Goal: Information Seeking & Learning: Learn about a topic

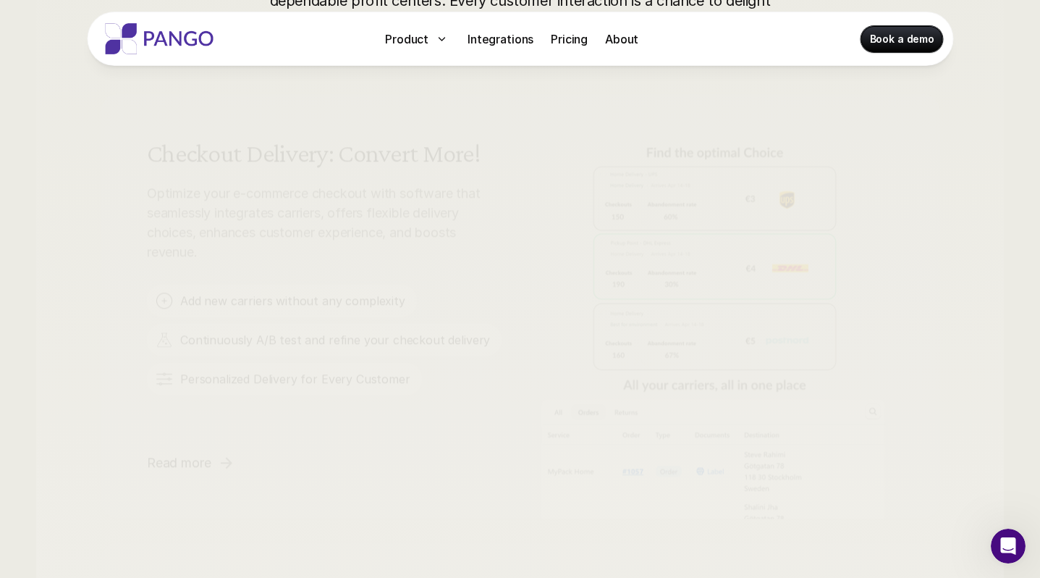
scroll to position [915, 0]
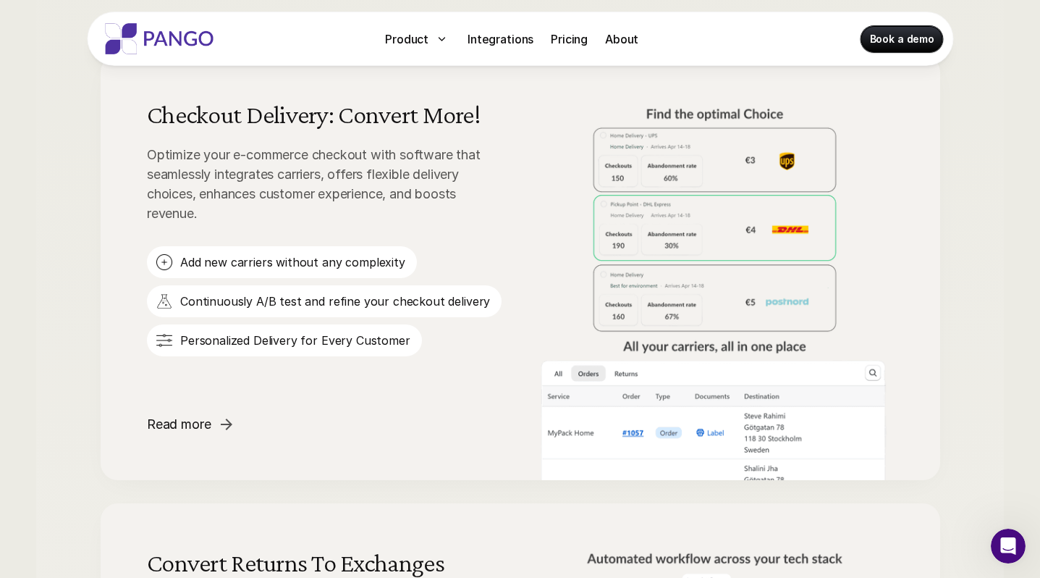
click at [326, 259] on p "Add new carriers without any complexity" at bounding box center [292, 262] width 225 height 16
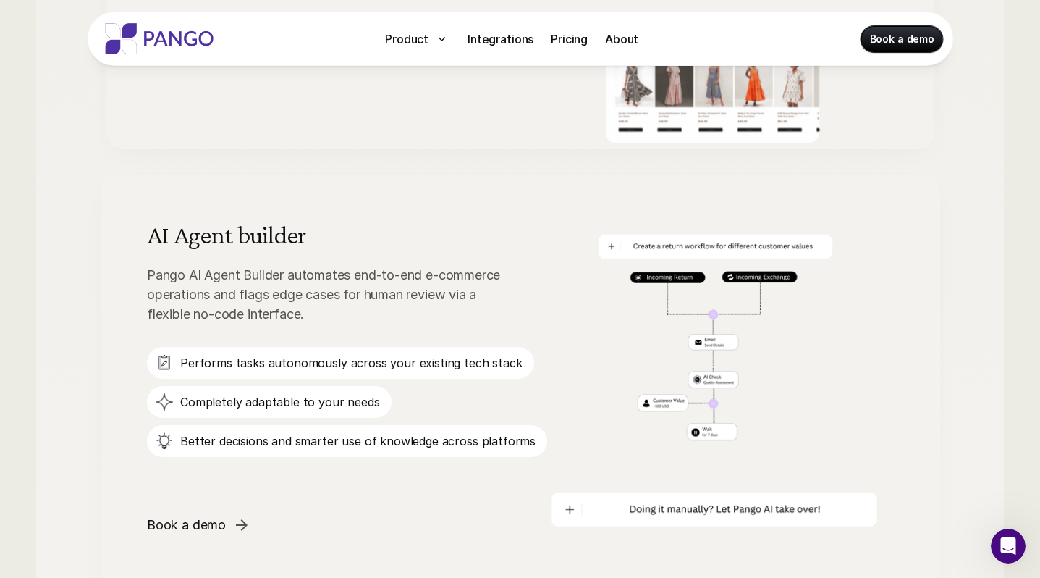
scroll to position [2144, 0]
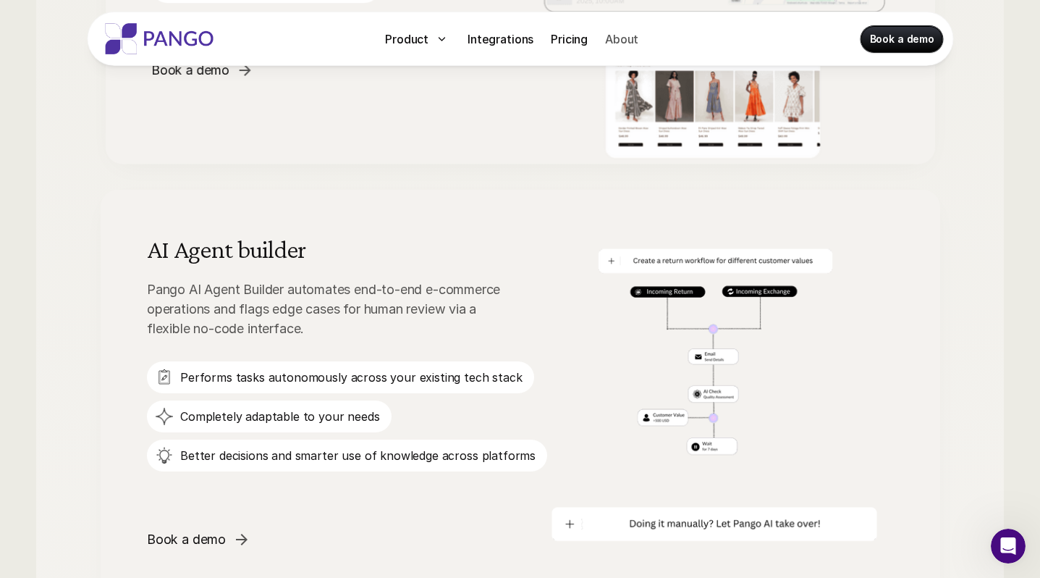
click at [628, 33] on p "About" at bounding box center [621, 38] width 33 height 17
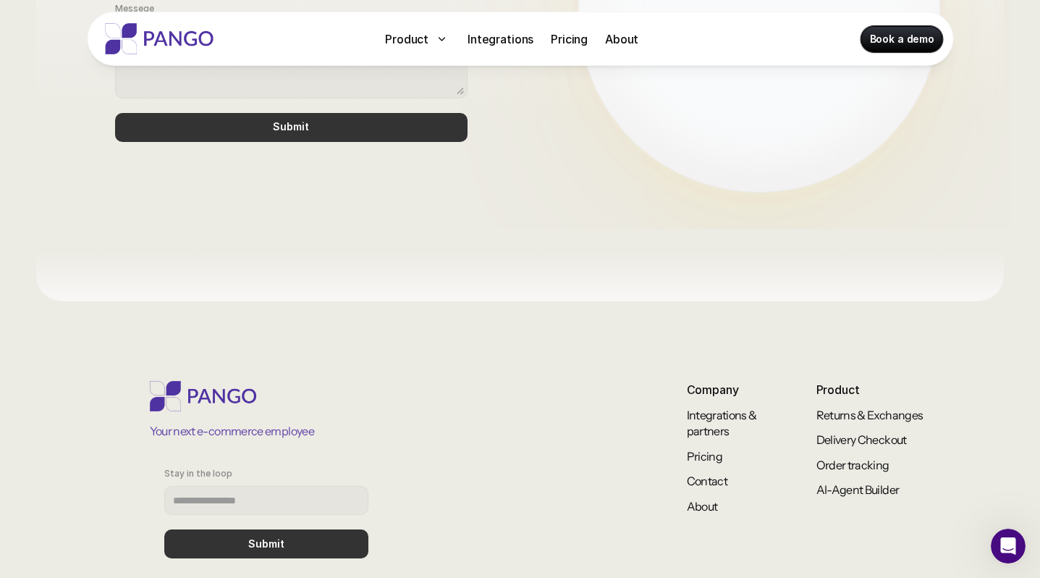
scroll to position [1274, 0]
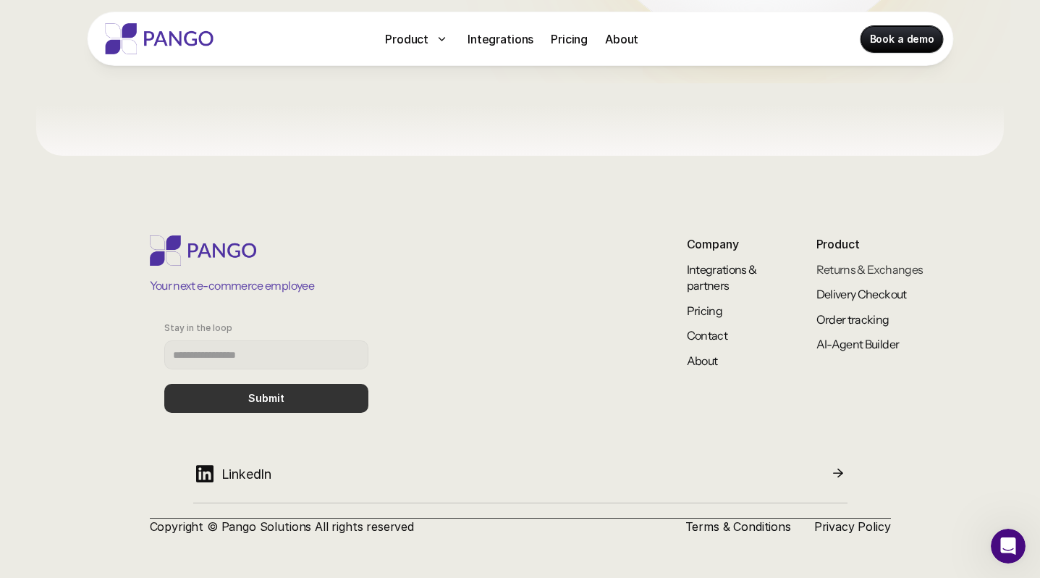
click at [849, 269] on link "Returns & Exchanges" at bounding box center [870, 269] width 107 height 14
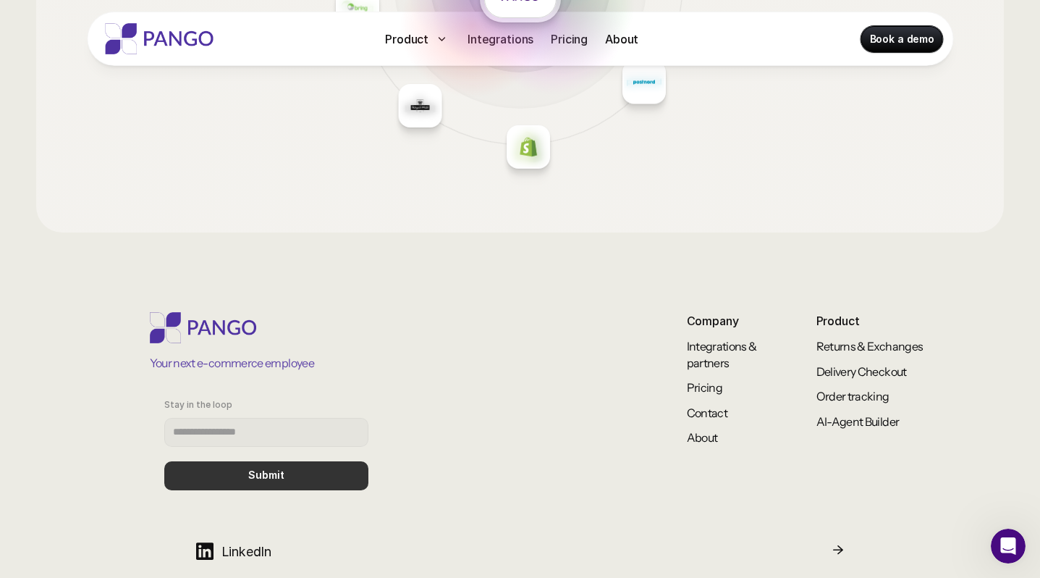
scroll to position [2506, 0]
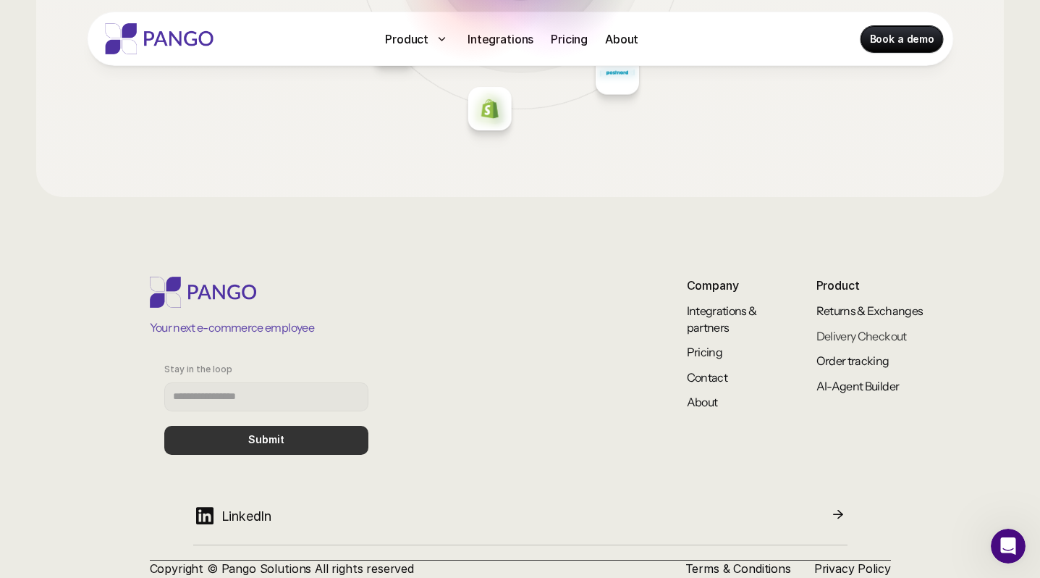
click at [872, 335] on link "Delivery Checkout" at bounding box center [862, 336] width 90 height 14
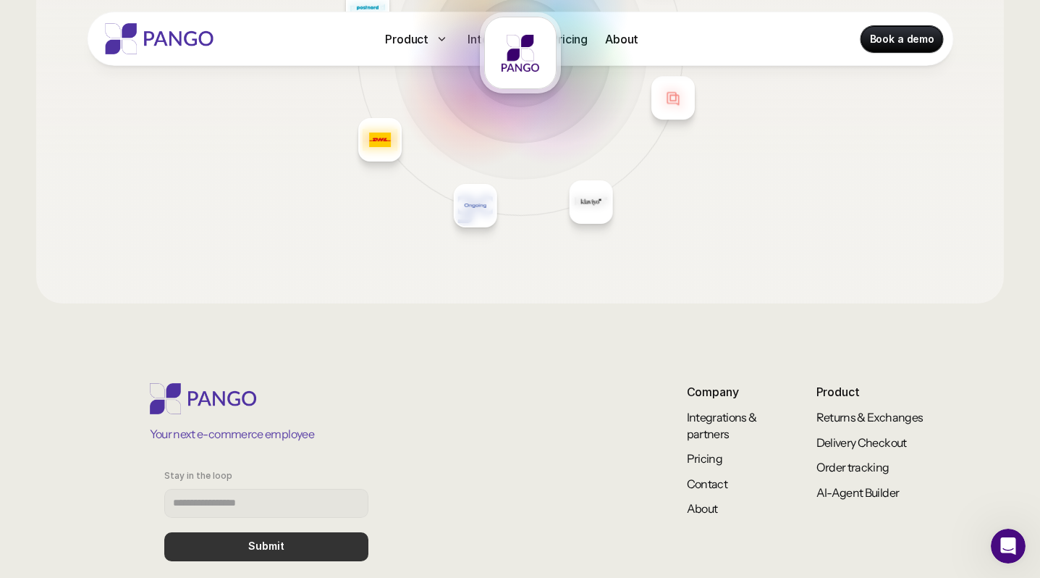
scroll to position [2371, 0]
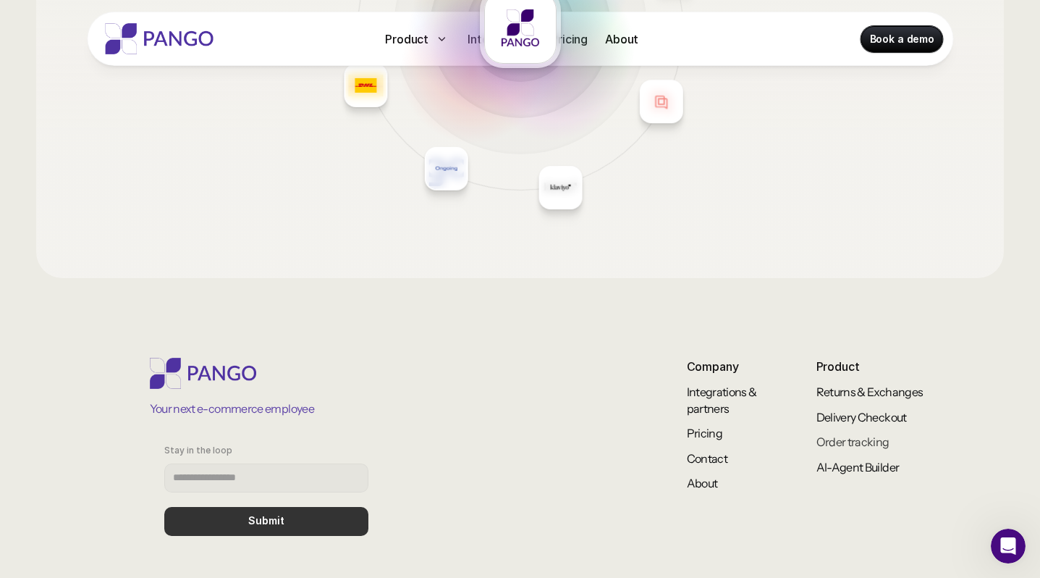
click at [872, 440] on link "Order tracking" at bounding box center [853, 441] width 73 height 14
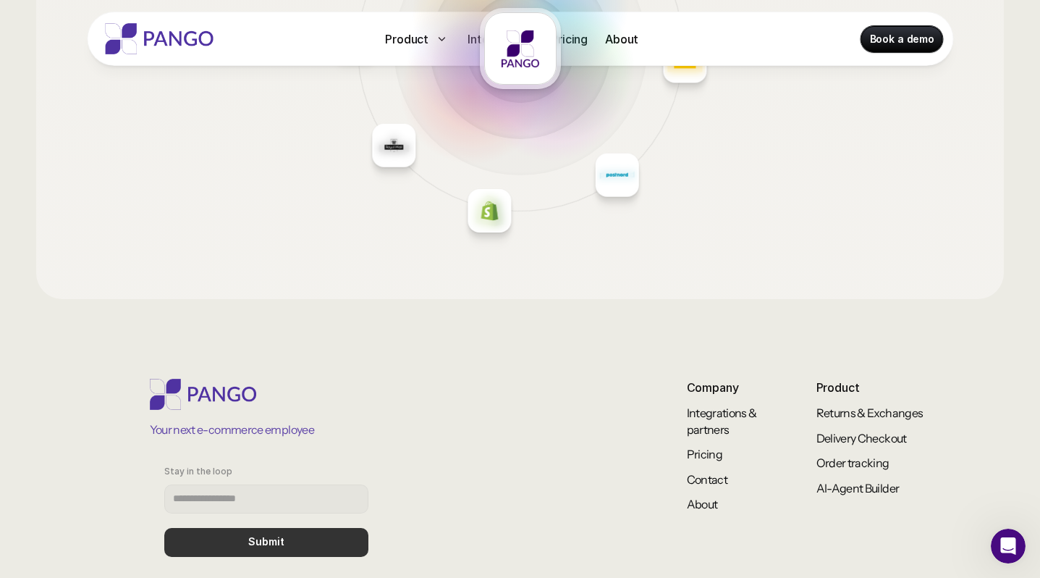
scroll to position [2170, 0]
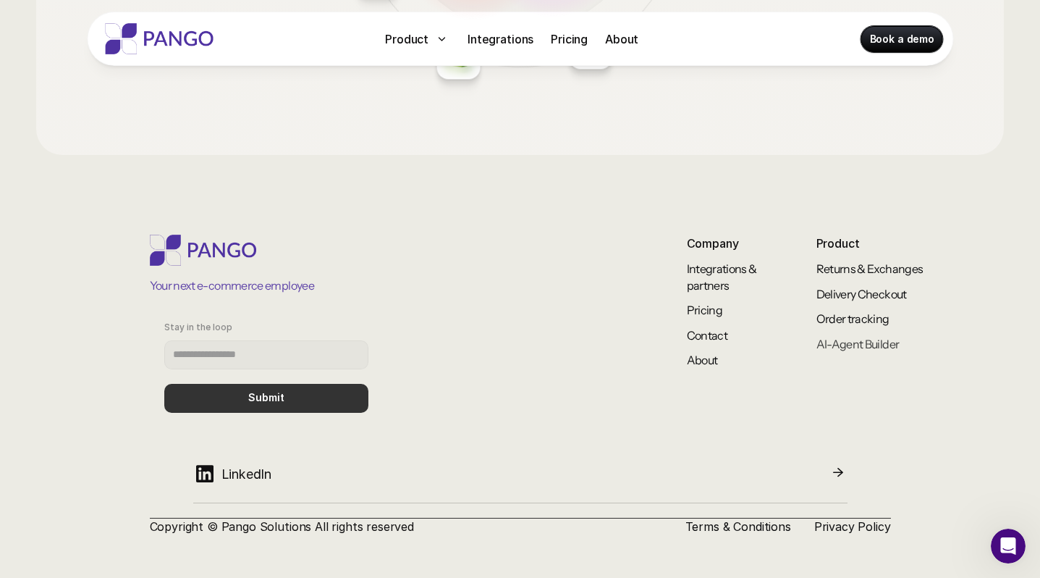
click at [862, 347] on link "AI-Agent Builder" at bounding box center [858, 344] width 83 height 14
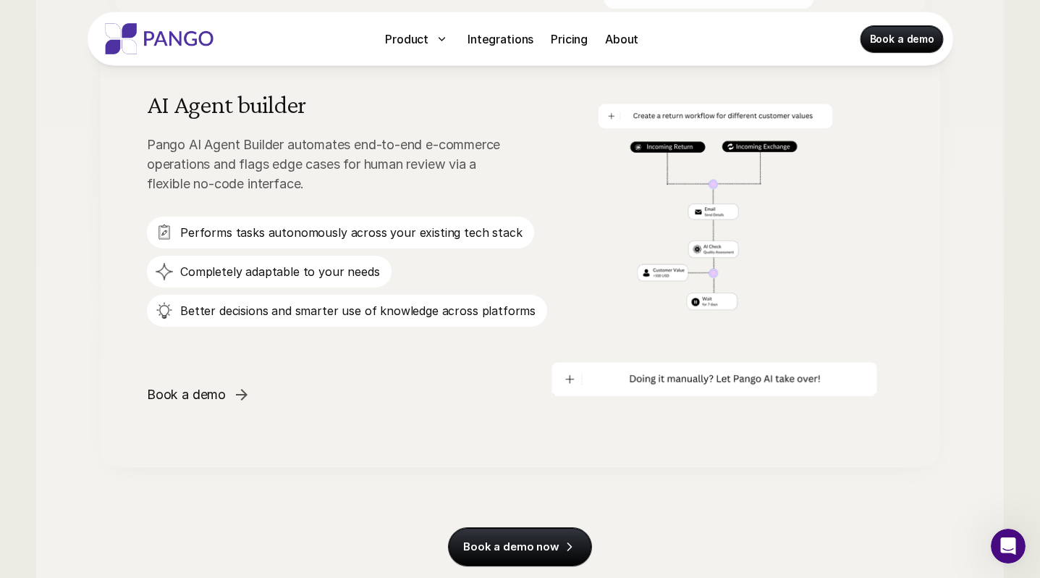
scroll to position [2277, 0]
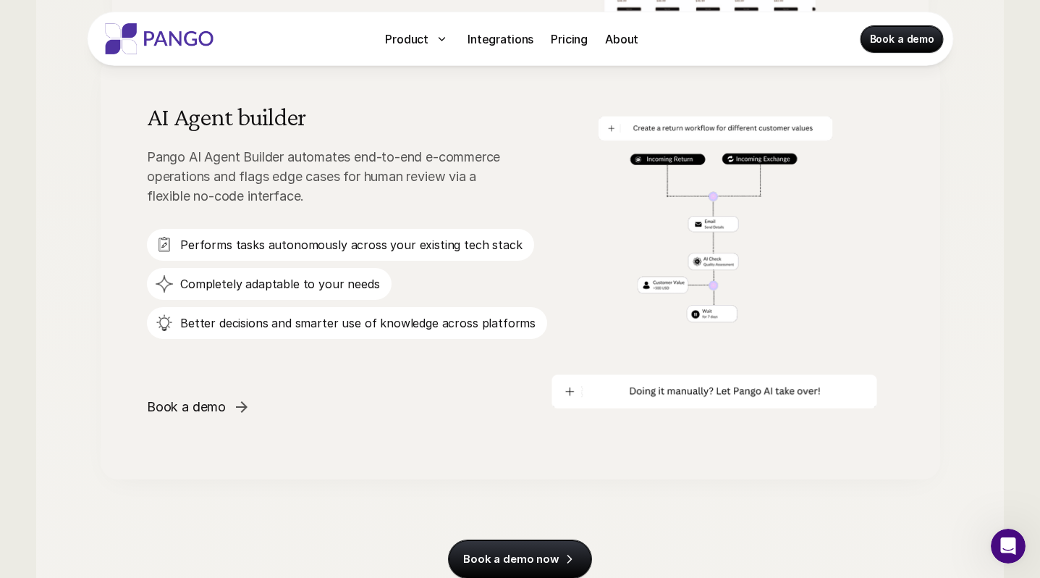
click at [177, 39] on img at bounding box center [159, 38] width 116 height 31
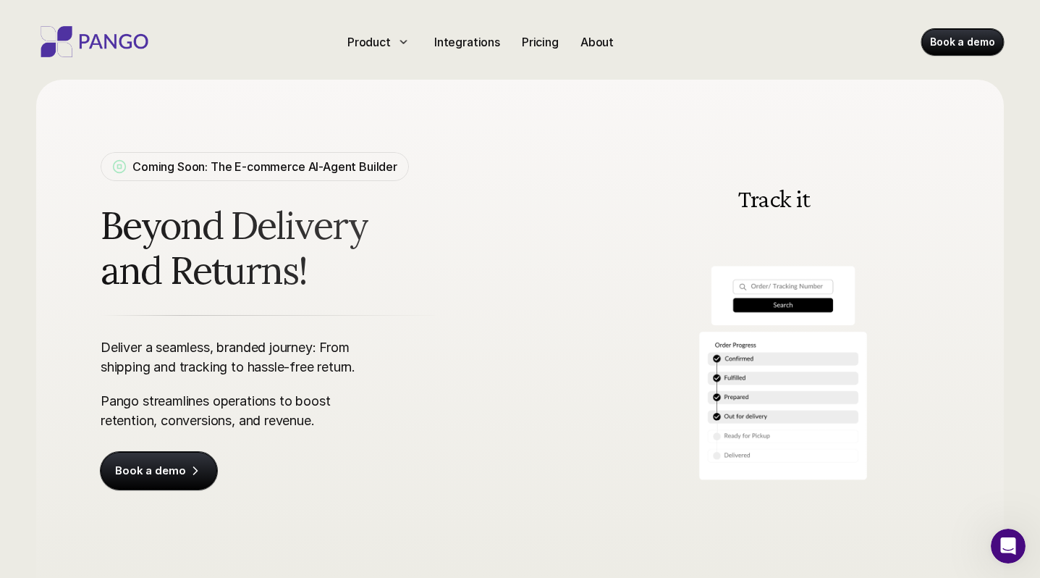
click at [125, 42] on img at bounding box center [95, 41] width 116 height 31
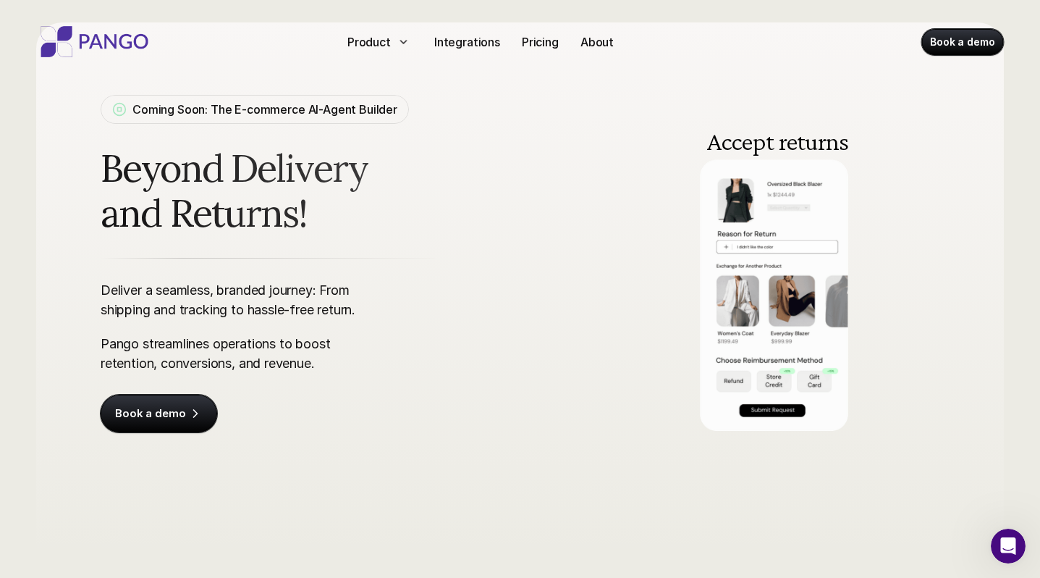
scroll to position [56, 0]
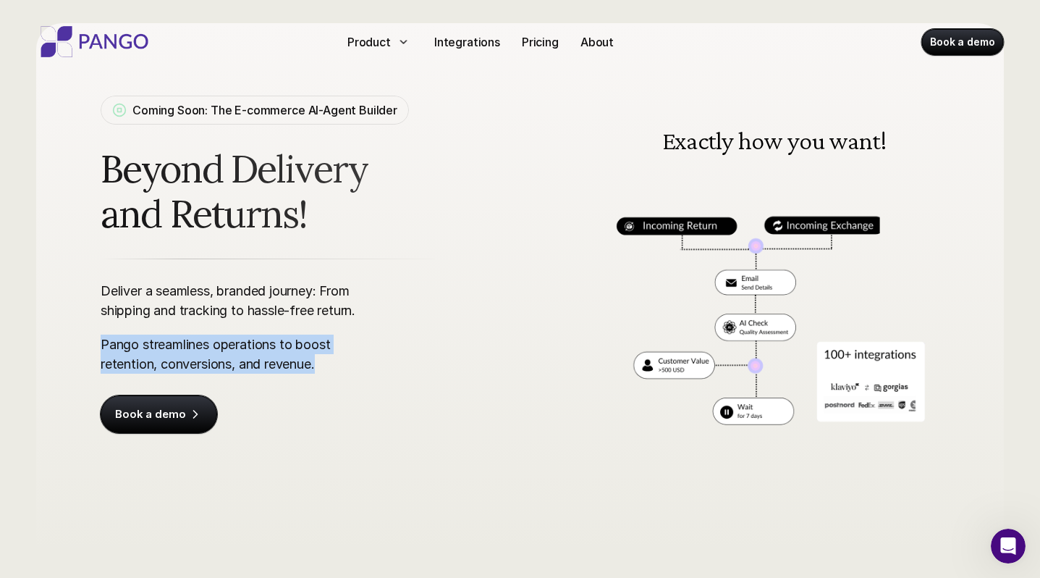
drag, startPoint x: 319, startPoint y: 366, endPoint x: 82, endPoint y: 342, distance: 238.0
click at [82, 342] on div "Coming Soon: The E-commerce AI-Agent Builder Beyond Delivery and Returns! Deliv…" at bounding box center [520, 242] width 927 height 439
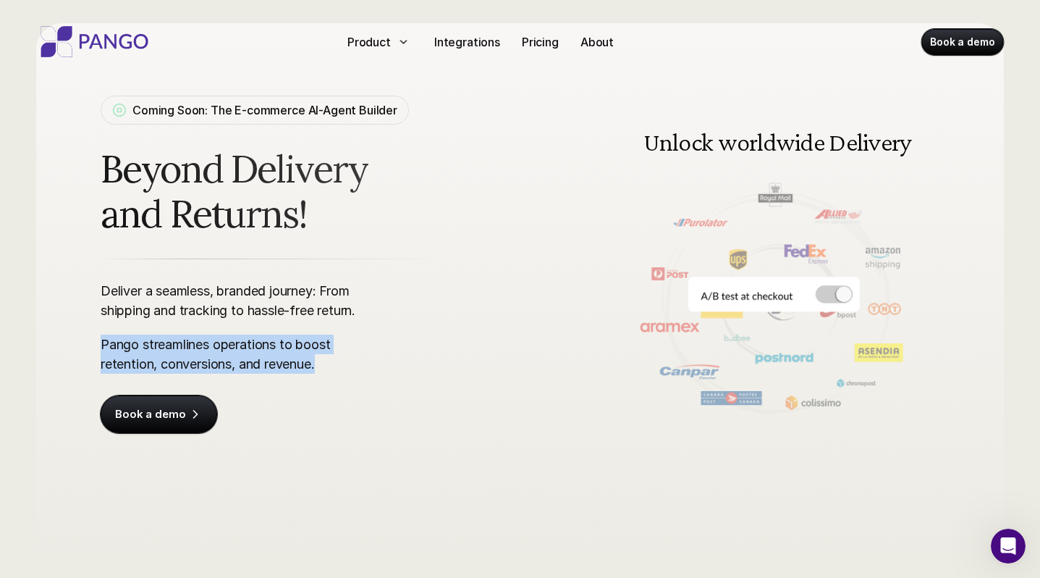
click at [106, 41] on img at bounding box center [95, 41] width 116 height 31
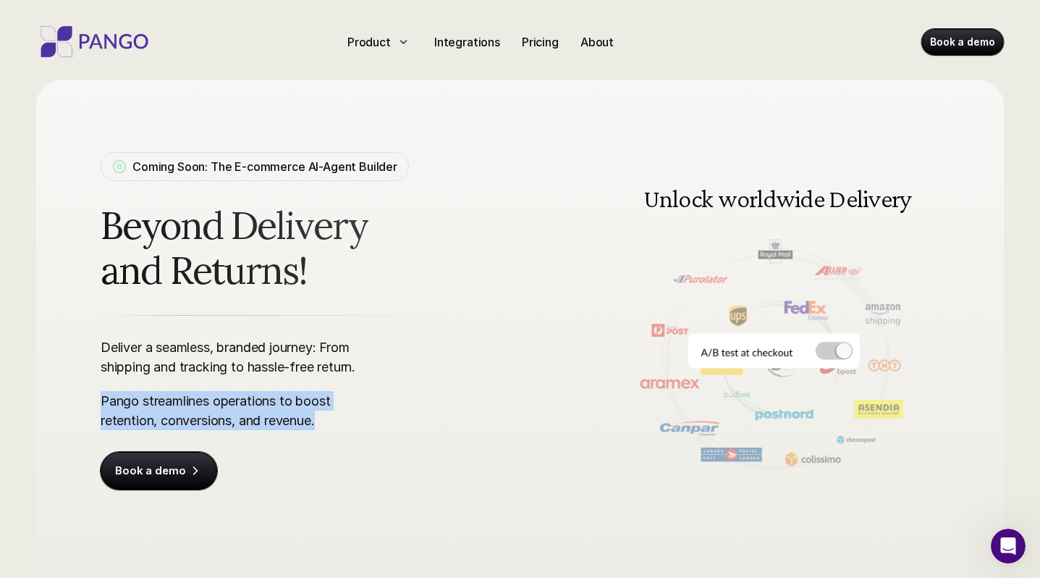
click at [106, 41] on img at bounding box center [95, 41] width 116 height 31
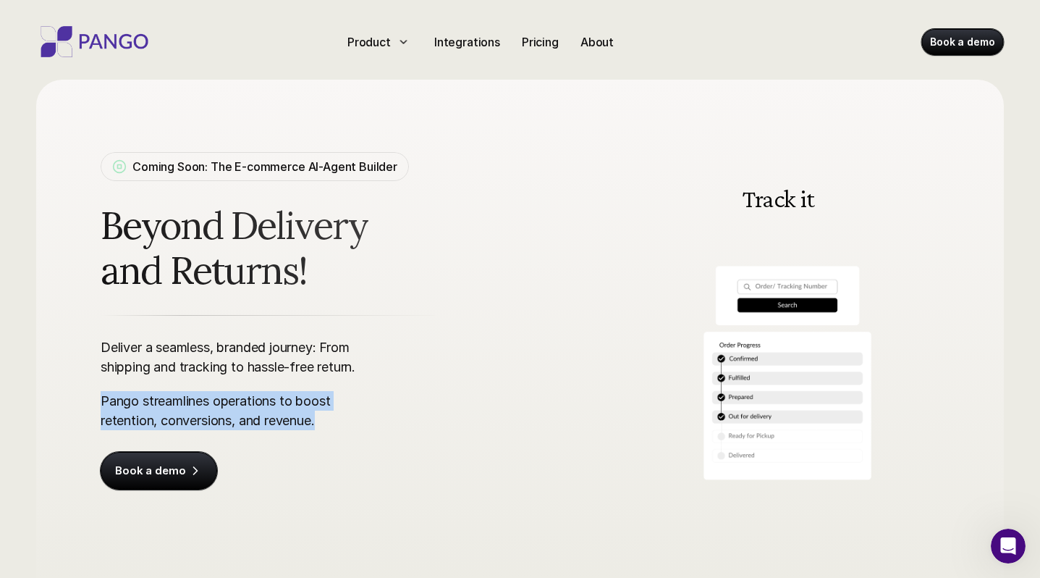
click at [106, 41] on img at bounding box center [95, 41] width 116 height 31
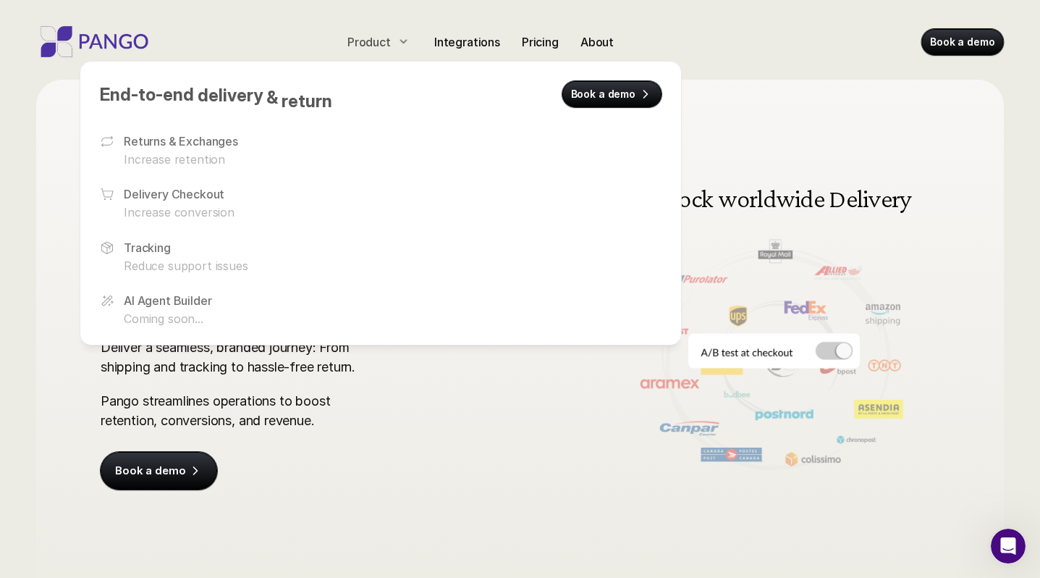
click at [369, 43] on p "Product" at bounding box center [369, 41] width 43 height 17
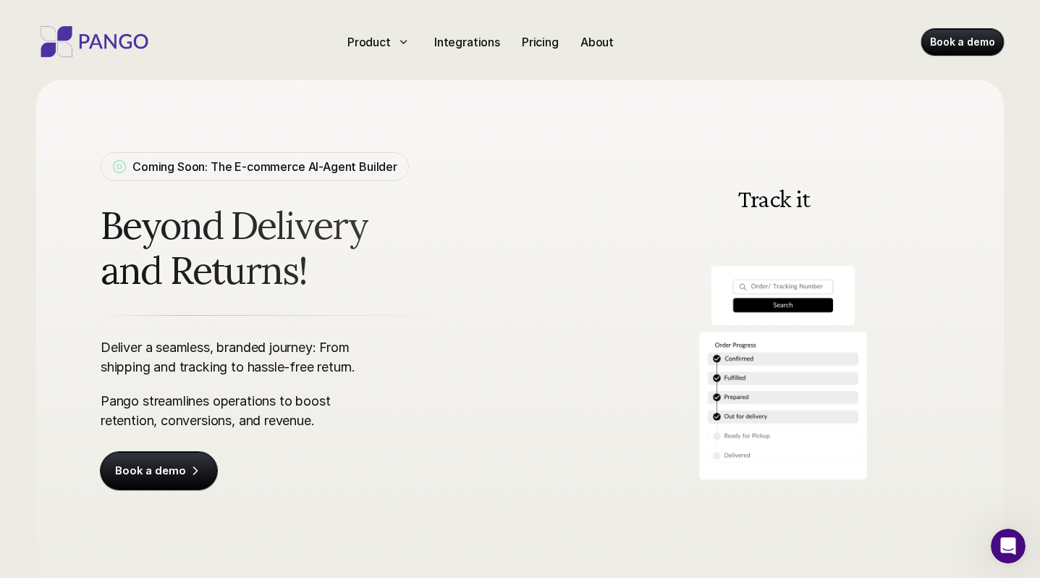
click at [106, 43] on img at bounding box center [95, 41] width 116 height 31
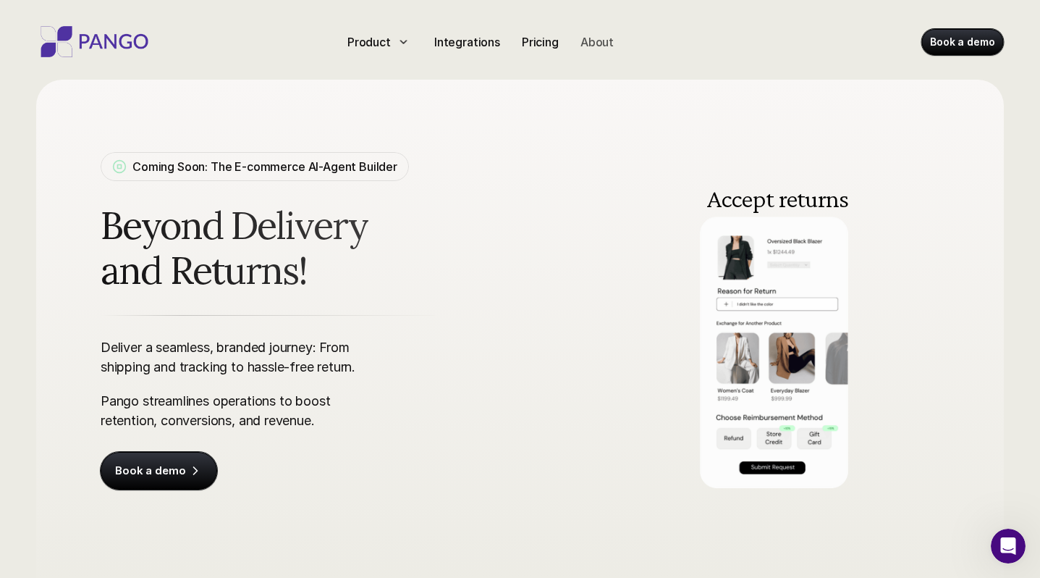
click at [607, 46] on p "About" at bounding box center [597, 41] width 33 height 17
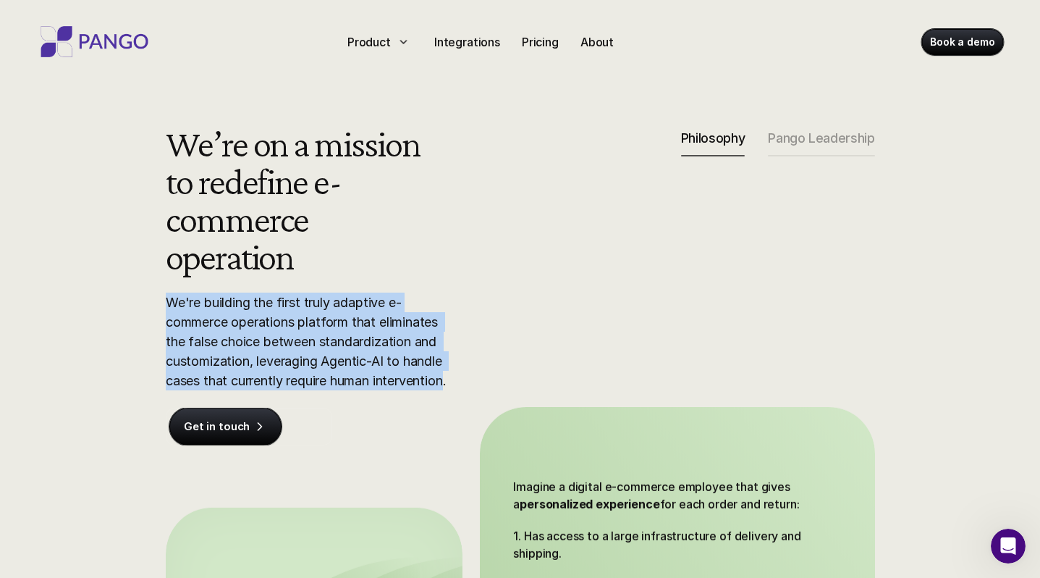
drag, startPoint x: 452, startPoint y: 383, endPoint x: 162, endPoint y: 297, distance: 302.1
click at [162, 297] on div "We’re on a mission to redefine e-commerce operation We're building the first tr…" at bounding box center [520, 444] width 796 height 639
copy p "We're building the first truly adaptive e-commerce operations platform that eli…"
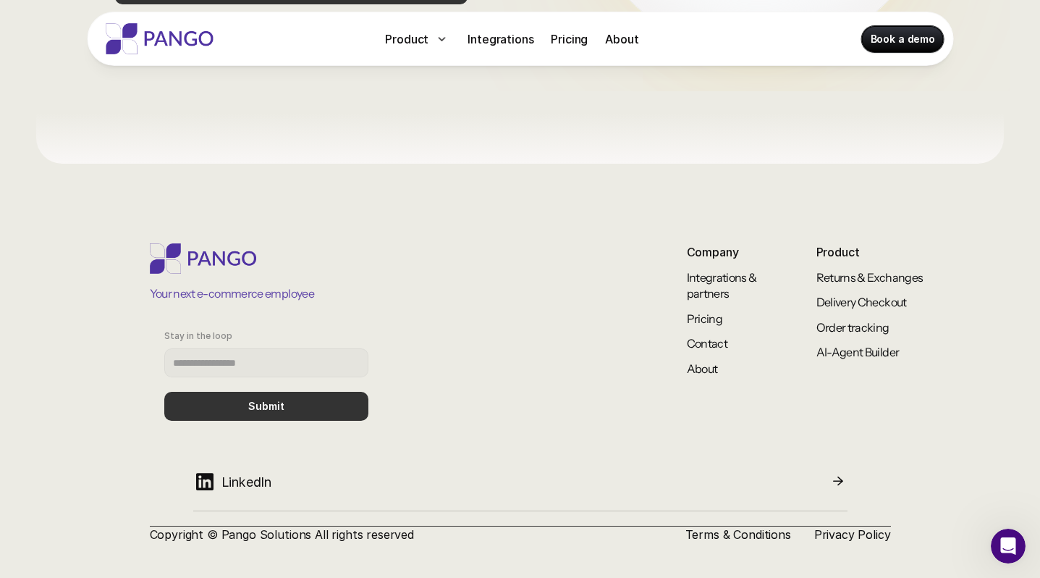
scroll to position [1274, 0]
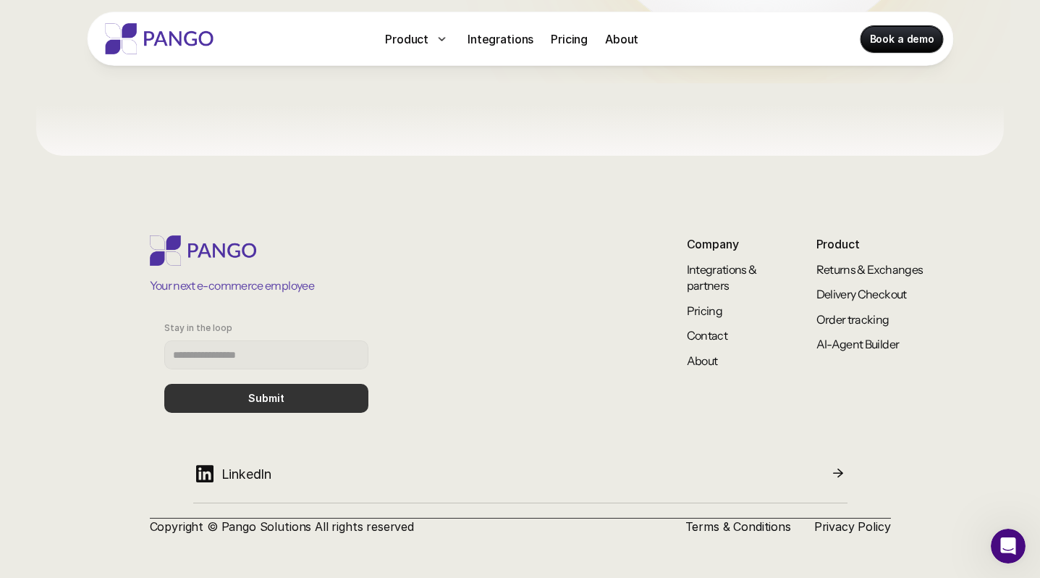
click at [179, 35] on img at bounding box center [159, 38] width 116 height 31
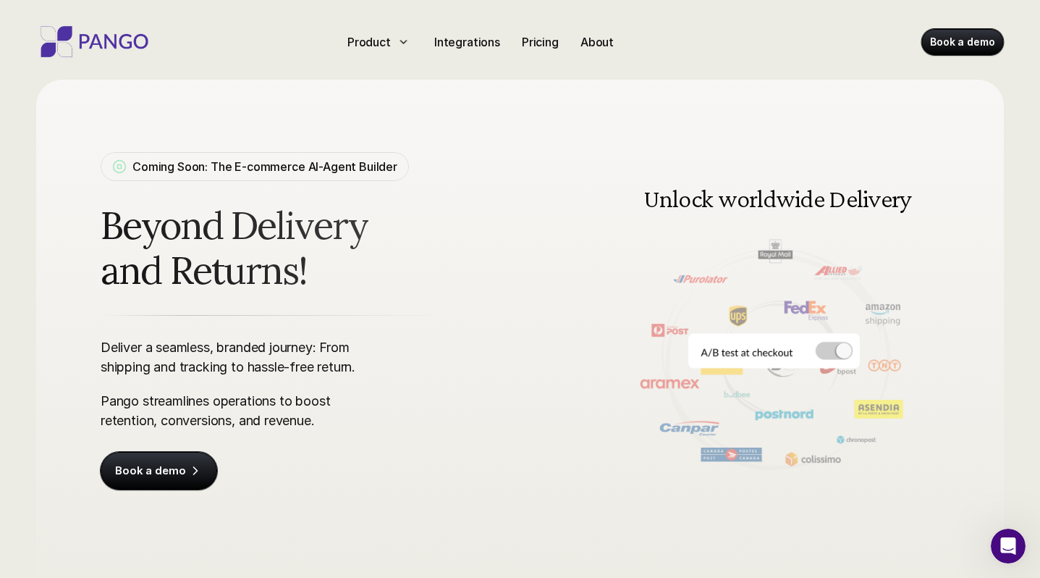
click at [126, 51] on img at bounding box center [95, 41] width 116 height 31
